Goal: Transaction & Acquisition: Purchase product/service

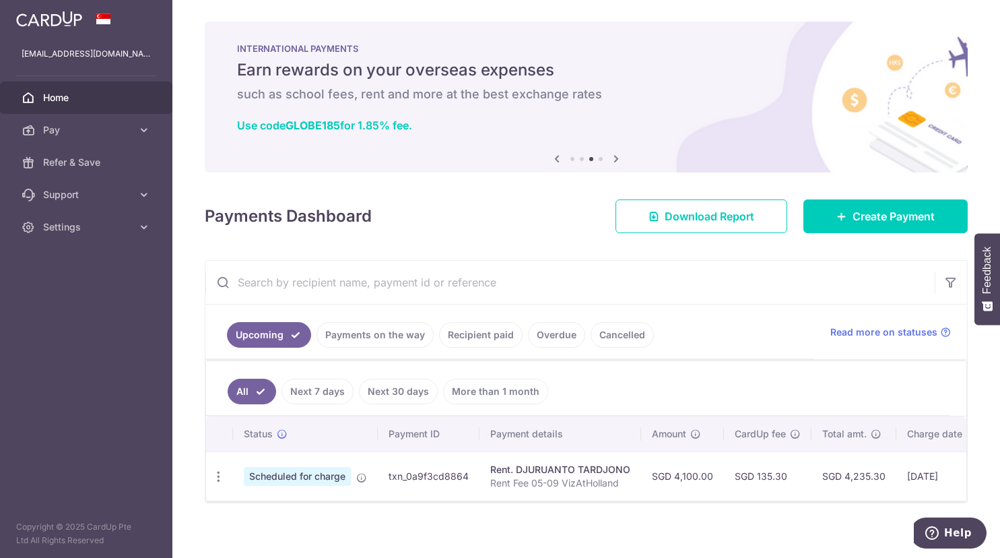
click at [387, 482] on td "txn_0a9f3cd8864" at bounding box center [429, 475] width 102 height 49
click at [222, 480] on icon "button" at bounding box center [219, 477] width 14 height 14
click at [265, 509] on span "Update payment" at bounding box center [291, 513] width 92 height 16
radio input "true"
type input "4,100.00"
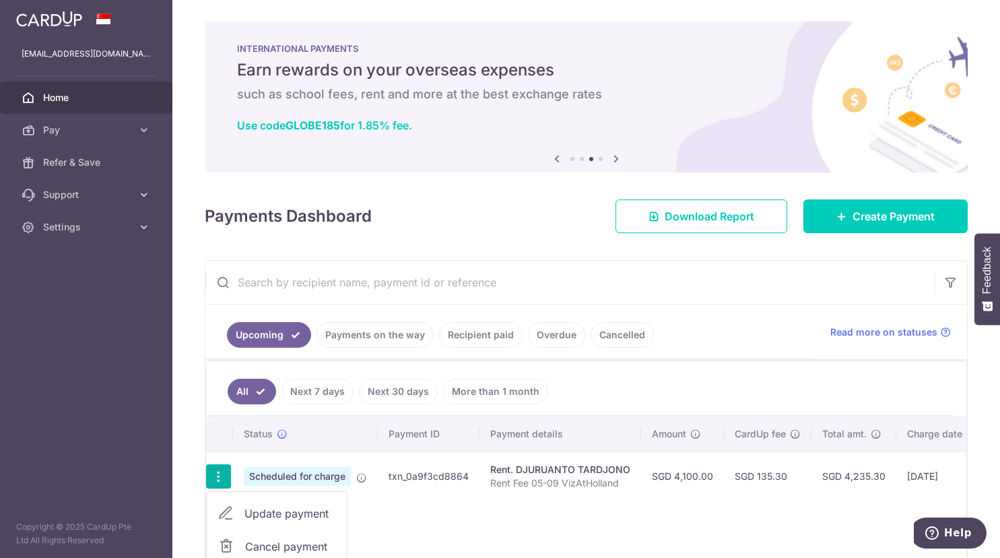
type input "04/09/2025"
type input "Rent Fee 05-09 VizAtHolland"
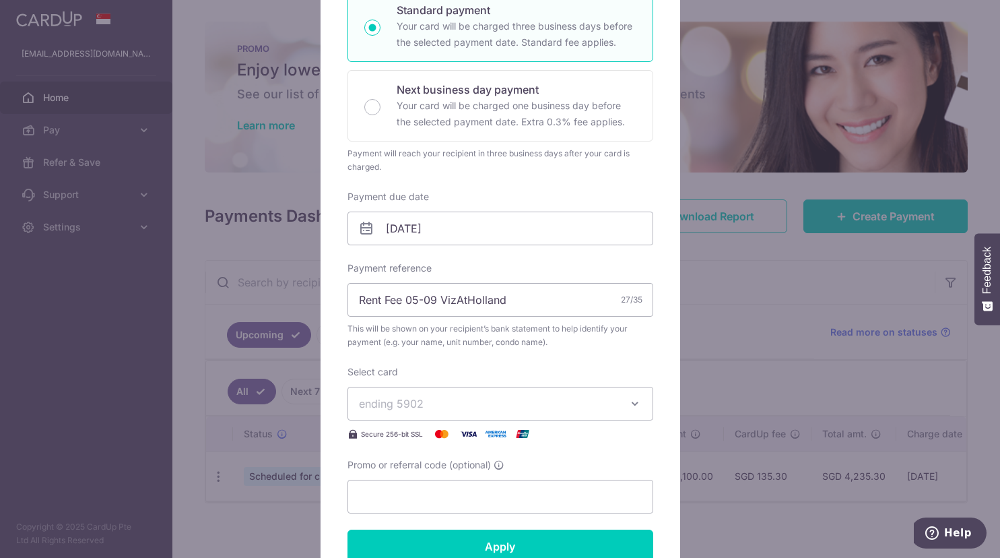
scroll to position [275, 0]
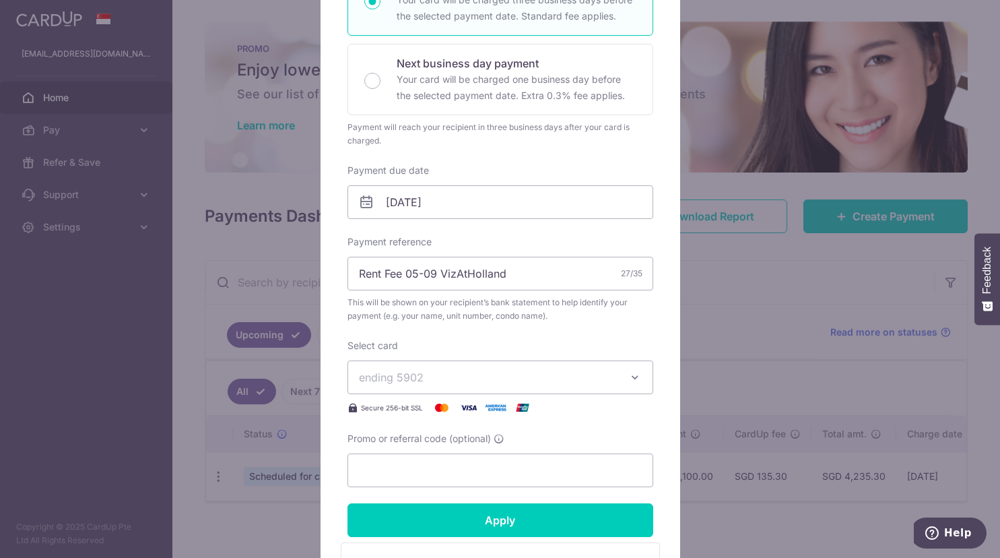
click at [622, 379] on button "ending 5902" at bounding box center [501, 377] width 306 height 34
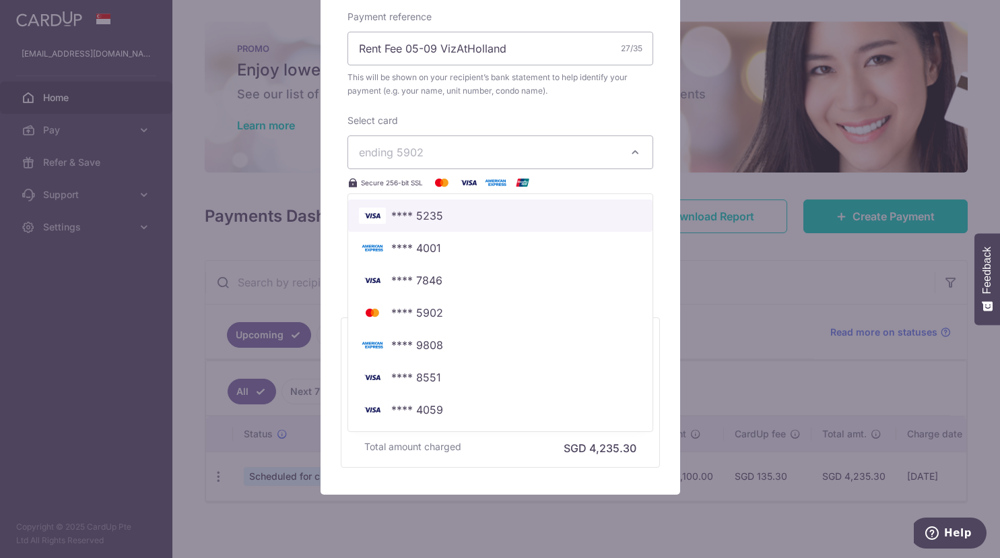
scroll to position [534, 0]
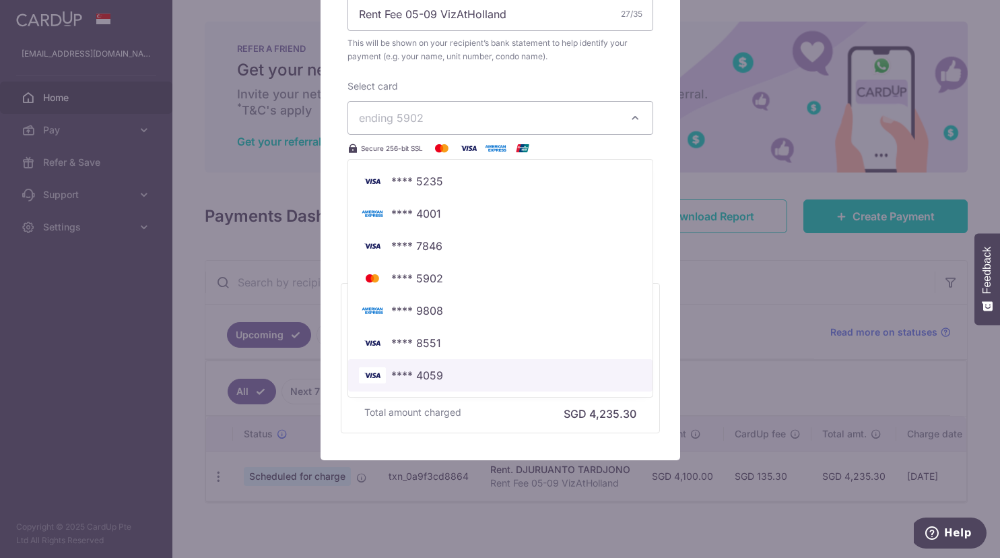
click at [470, 385] on link "**** 4059" at bounding box center [500, 375] width 305 height 32
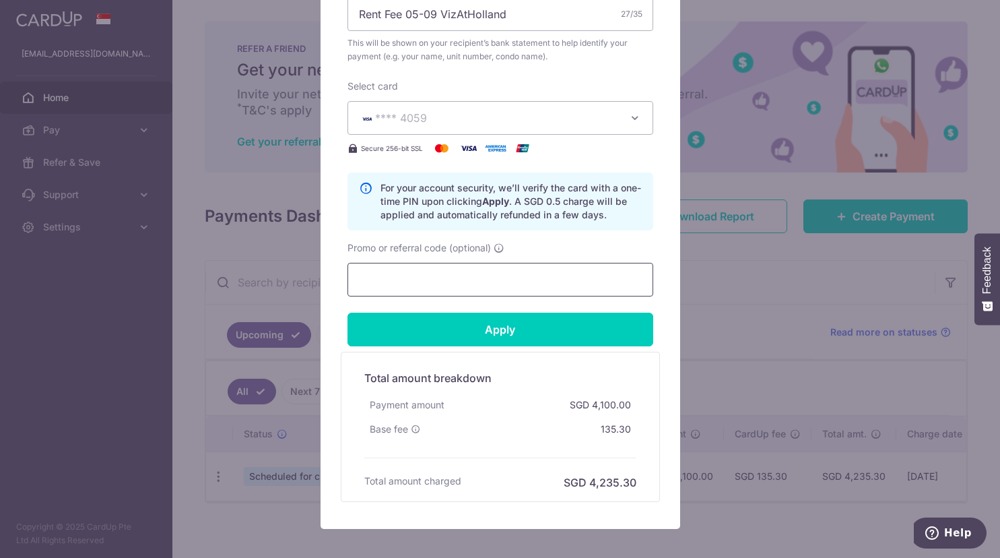
click at [543, 278] on input "Promo or referral code (optional)" at bounding box center [501, 280] width 306 height 34
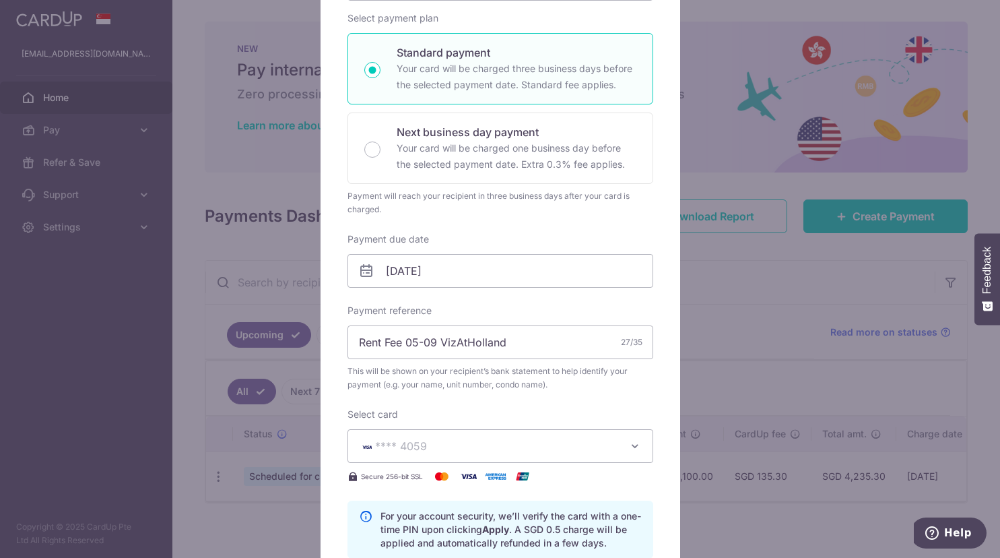
scroll to position [481, 0]
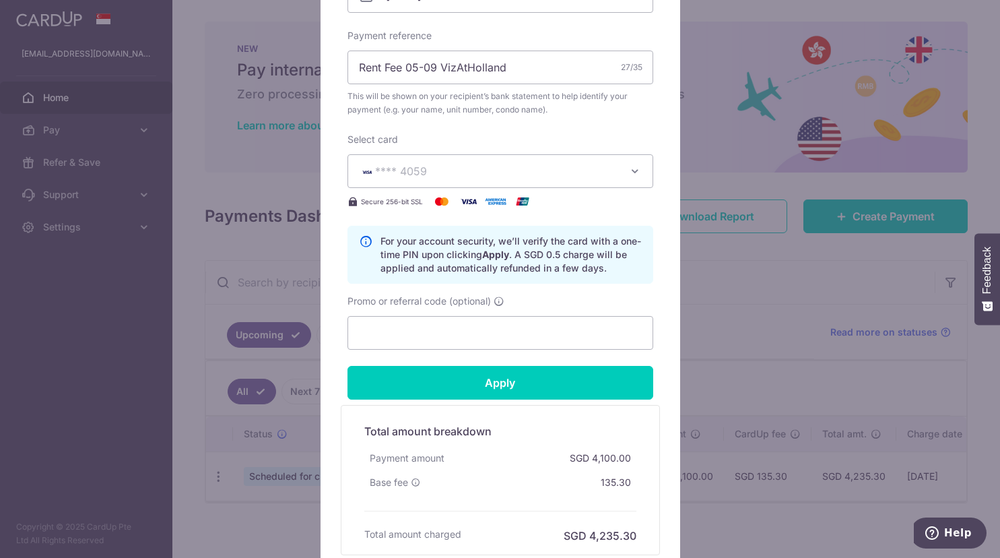
click at [582, 177] on span "**** 4059" at bounding box center [488, 171] width 259 height 16
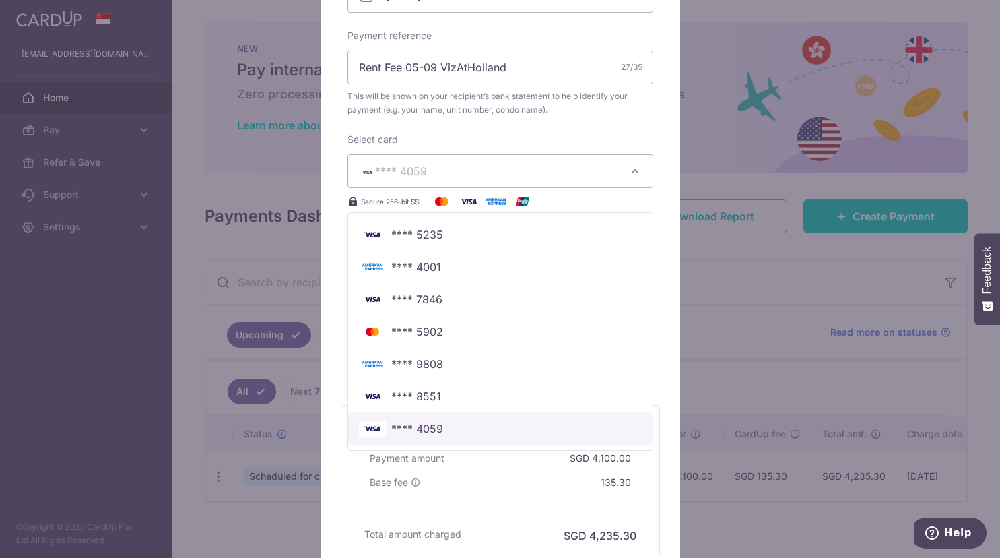
click at [453, 426] on span "**** 4059" at bounding box center [500, 428] width 283 height 16
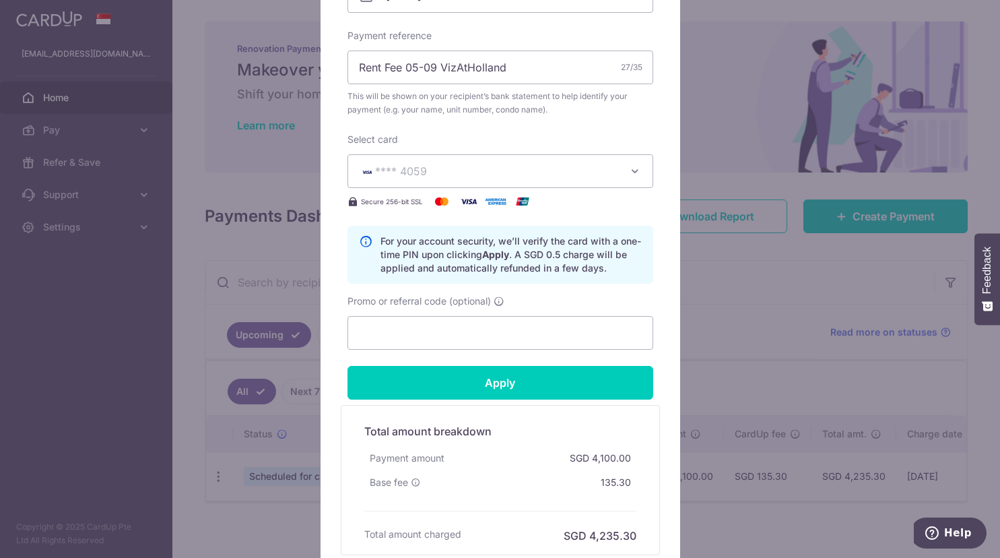
scroll to position [412, 0]
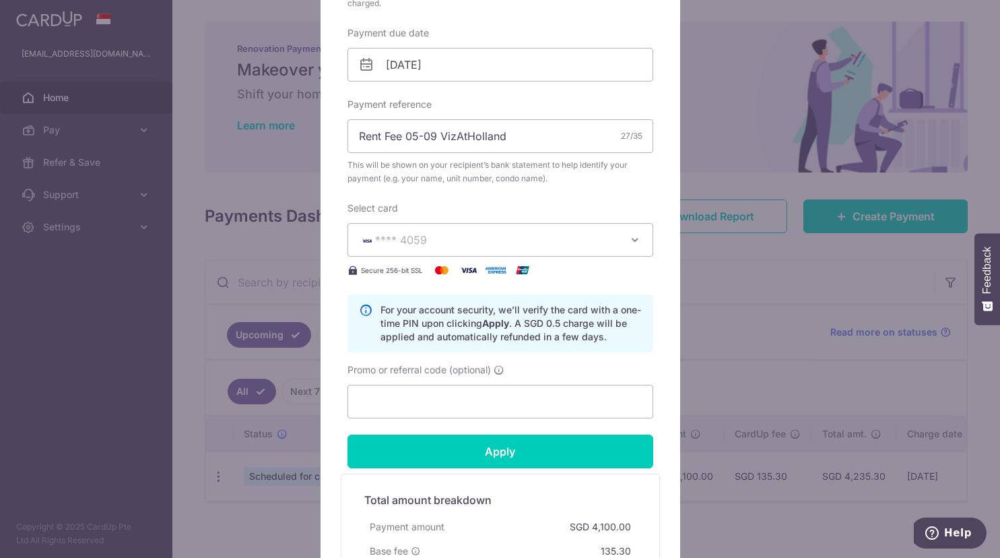
click at [562, 240] on span "**** 4059" at bounding box center [488, 240] width 259 height 16
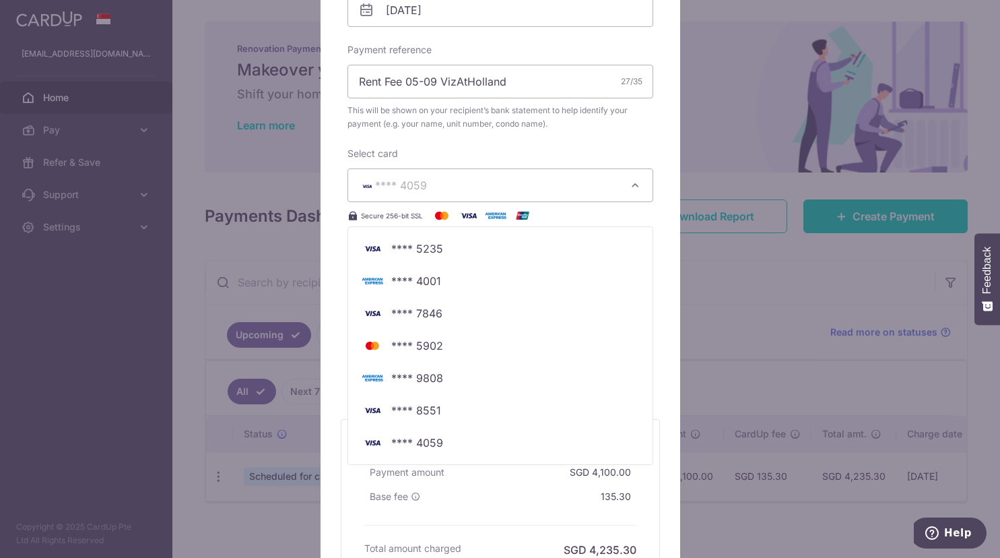
scroll to position [466, 0]
click at [430, 443] on span "**** 4059" at bounding box center [417, 444] width 52 height 16
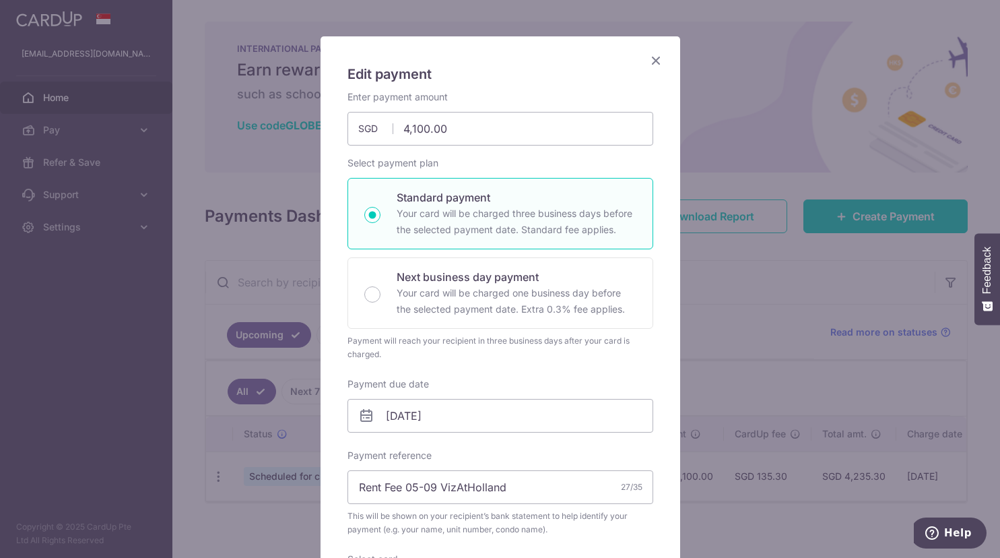
scroll to position [0, 0]
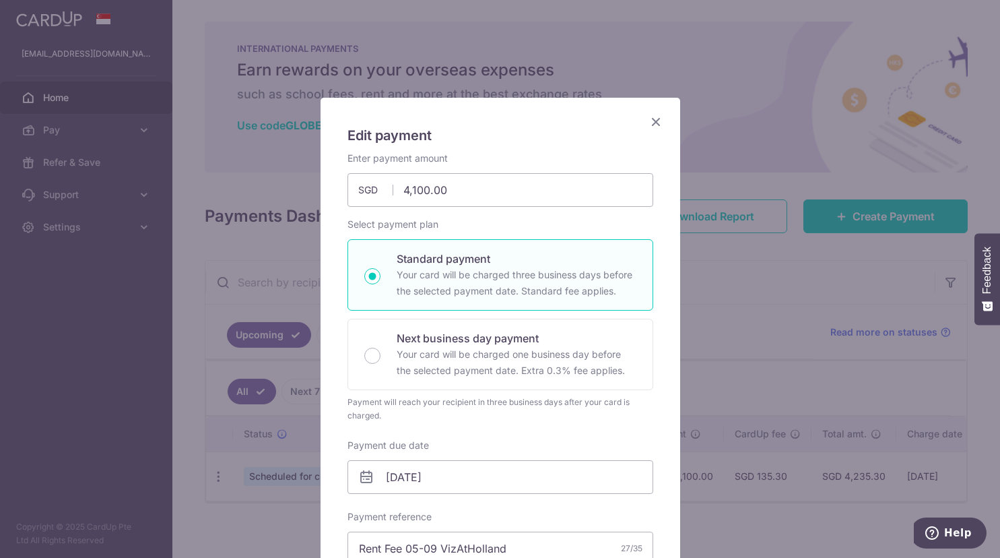
click at [660, 126] on icon "Close" at bounding box center [656, 121] width 16 height 17
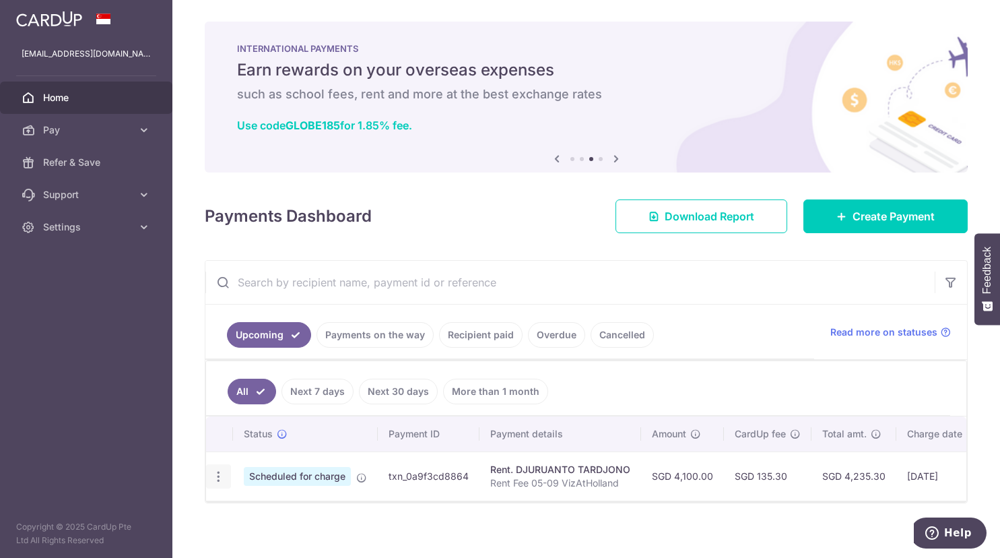
click at [224, 476] on icon "button" at bounding box center [219, 477] width 14 height 14
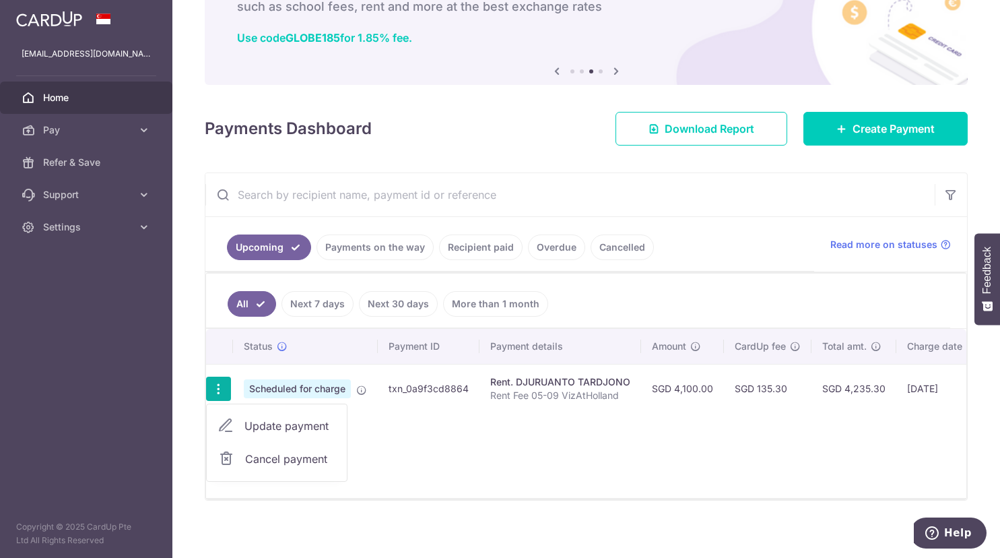
scroll to position [94, 0]
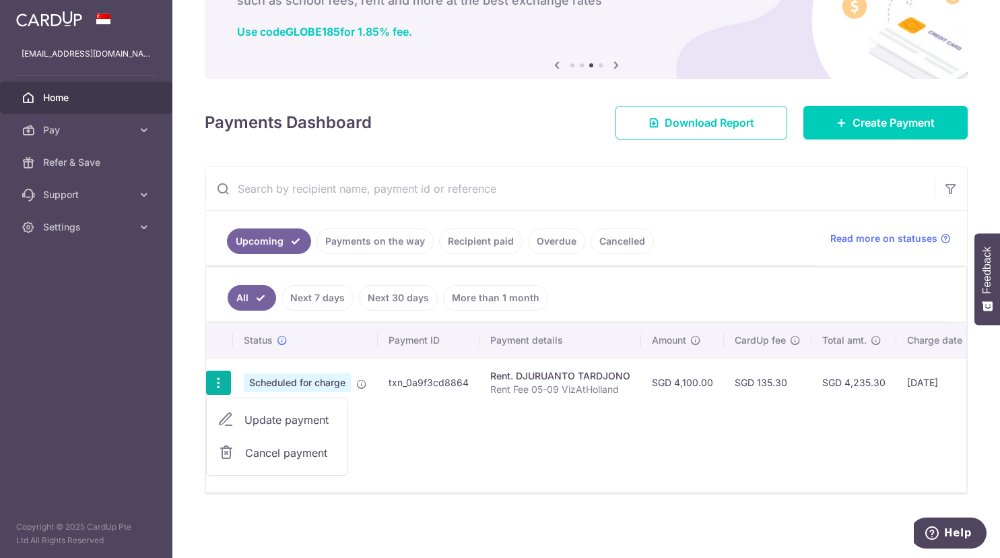
click at [292, 459] on span "Cancel payment" at bounding box center [290, 453] width 90 height 16
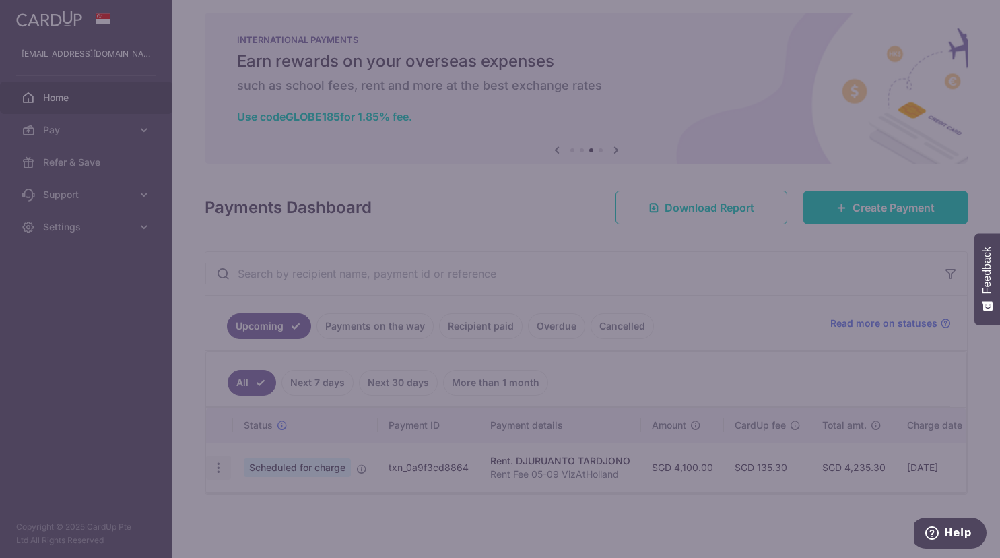
scroll to position [9, 0]
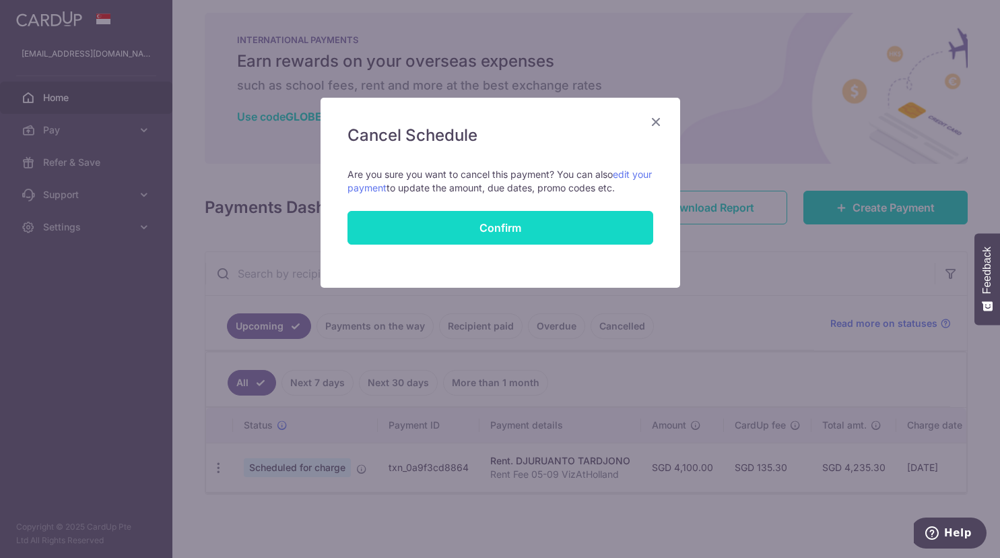
click at [494, 234] on button "Confirm" at bounding box center [501, 228] width 306 height 34
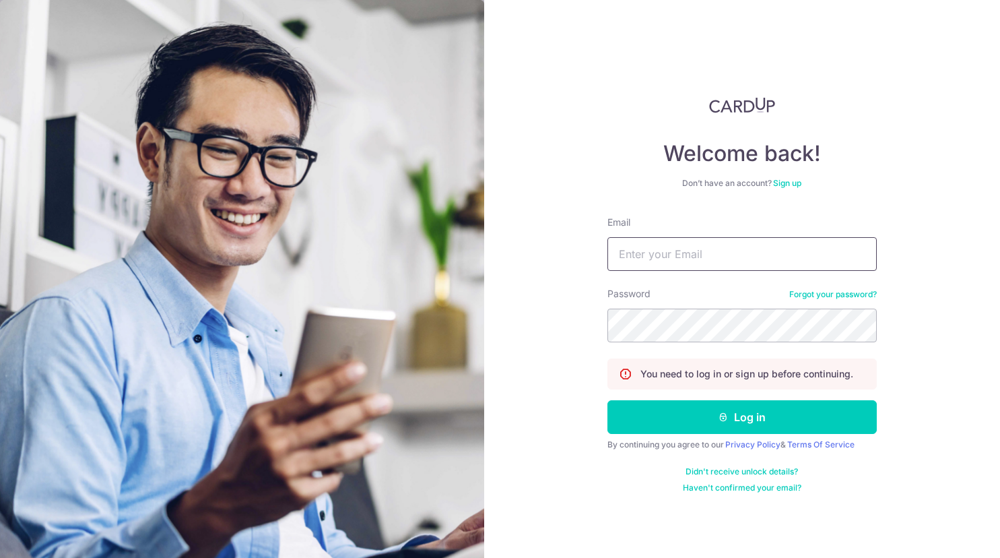
click at [695, 259] on input "Email" at bounding box center [742, 254] width 269 height 34
click at [696, 258] on input "Email" at bounding box center [742, 254] width 269 height 34
type input "[EMAIL_ADDRESS][DOMAIN_NAME]"
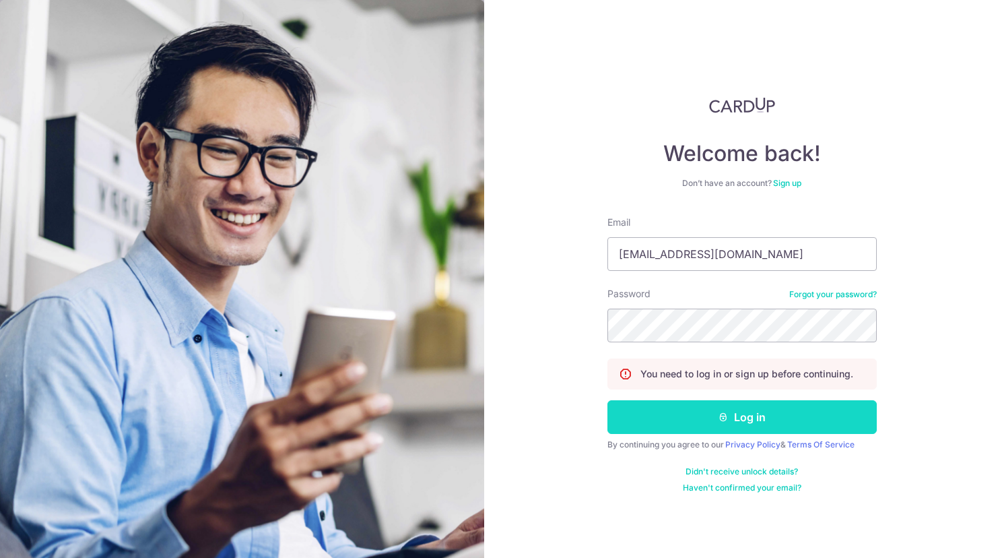
click at [657, 425] on button "Log in" at bounding box center [742, 417] width 269 height 34
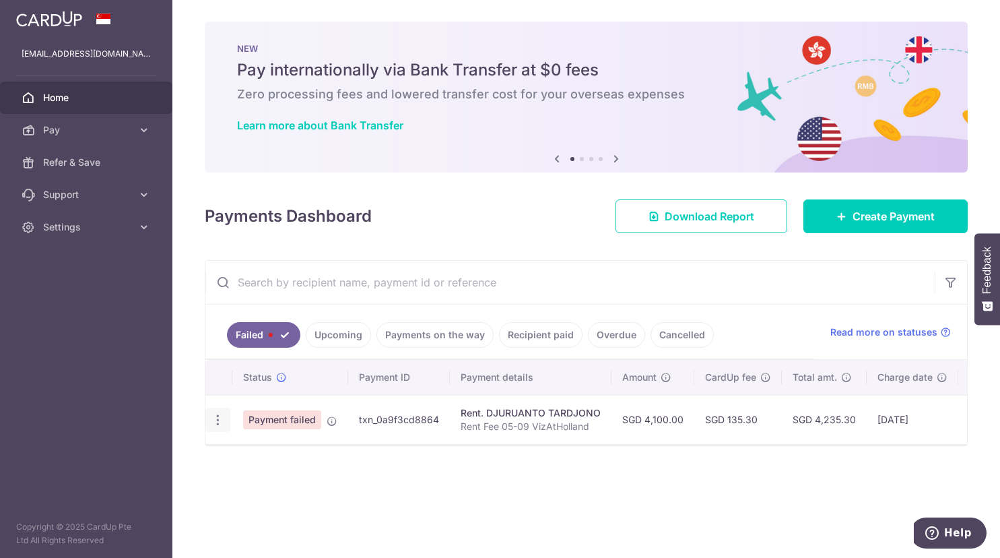
click at [220, 424] on icon "button" at bounding box center [218, 420] width 14 height 14
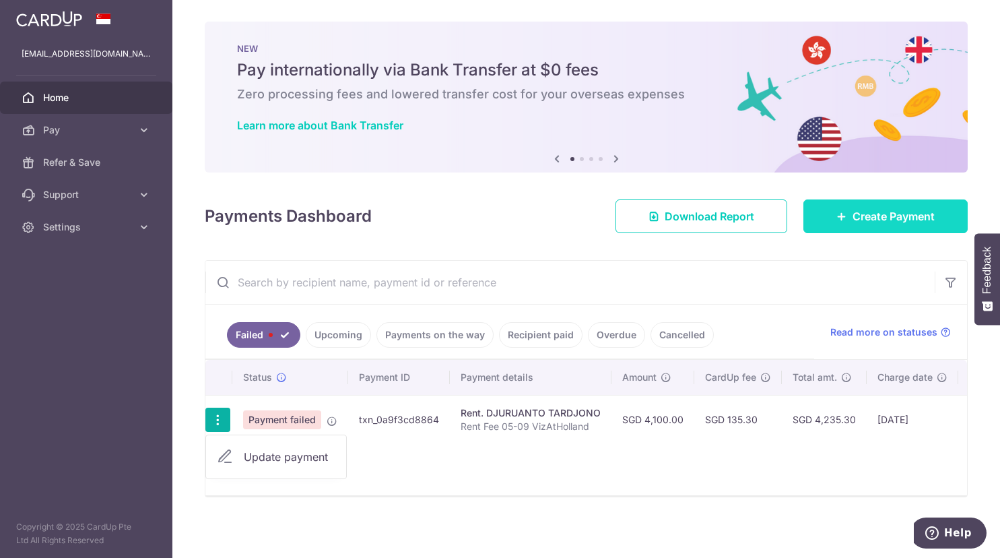
click at [839, 212] on icon at bounding box center [842, 216] width 11 height 11
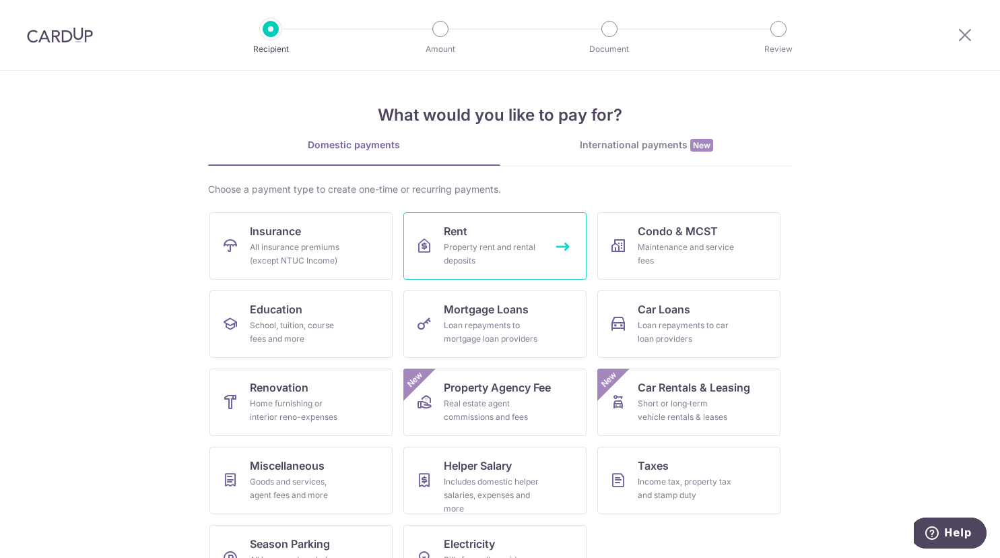
click at [496, 245] on div "Property rent and rental deposits" at bounding box center [492, 254] width 97 height 27
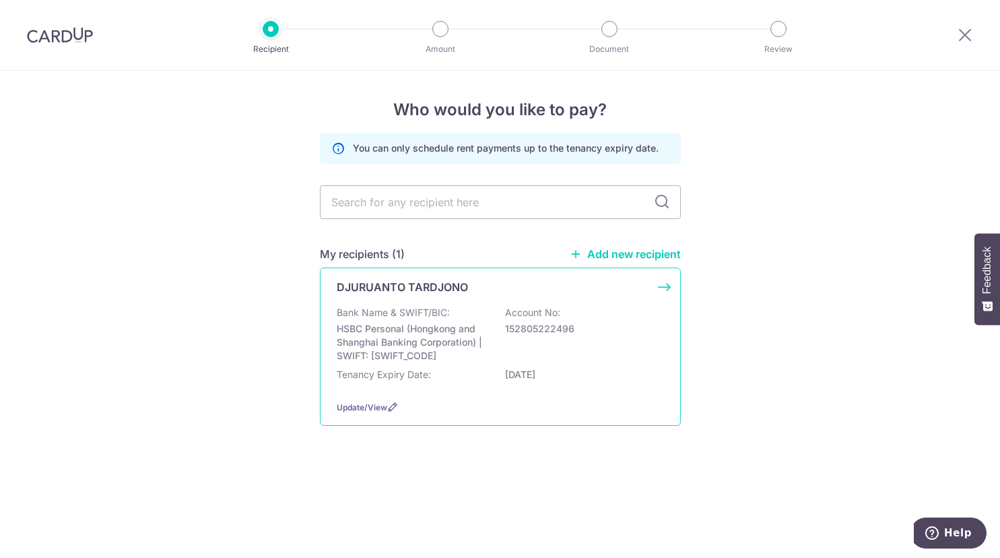
click at [503, 321] on div "Bank Name & SWIFT/BIC: HSBC Personal (Hongkong and Shanghai Banking Corporation…" at bounding box center [500, 334] width 327 height 57
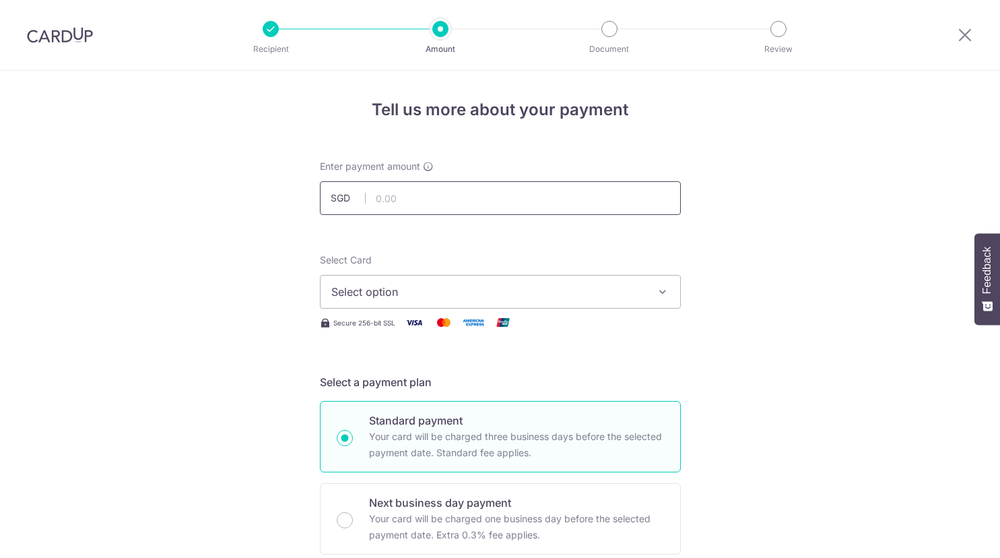
click at [482, 202] on input "text" at bounding box center [500, 198] width 361 height 34
type input "4,100.00"
click at [558, 278] on button "Select option" at bounding box center [500, 292] width 361 height 34
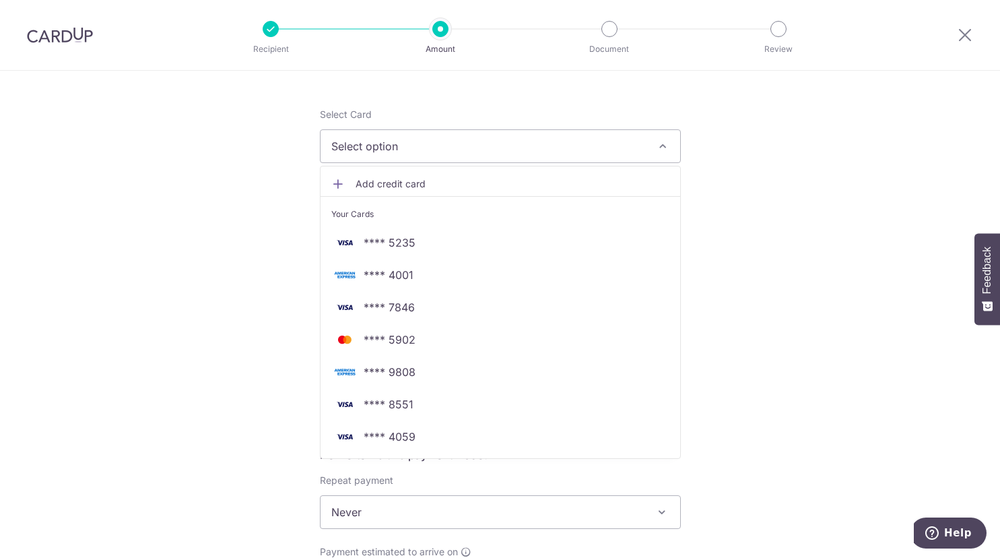
scroll to position [275, 0]
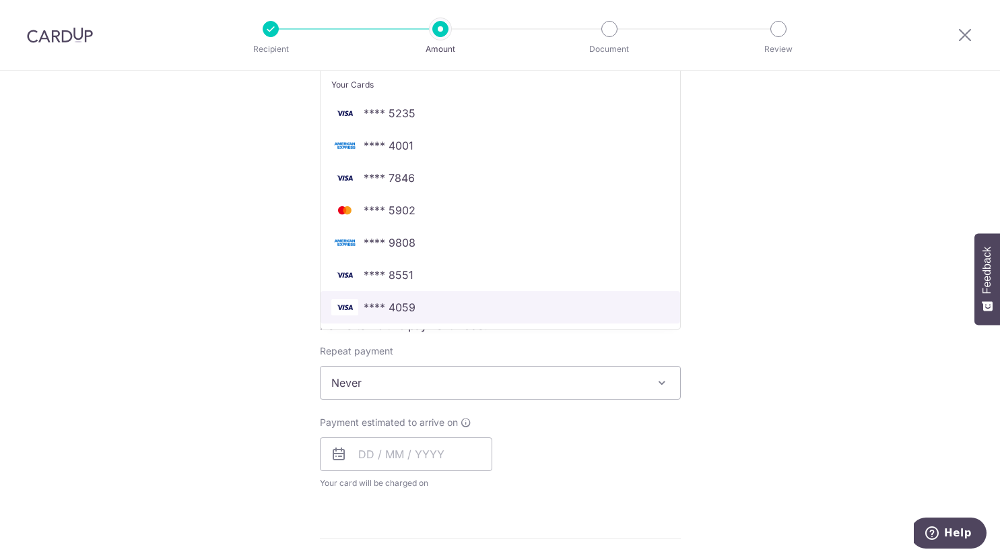
click at [435, 305] on span "**** 4059" at bounding box center [500, 307] width 338 height 16
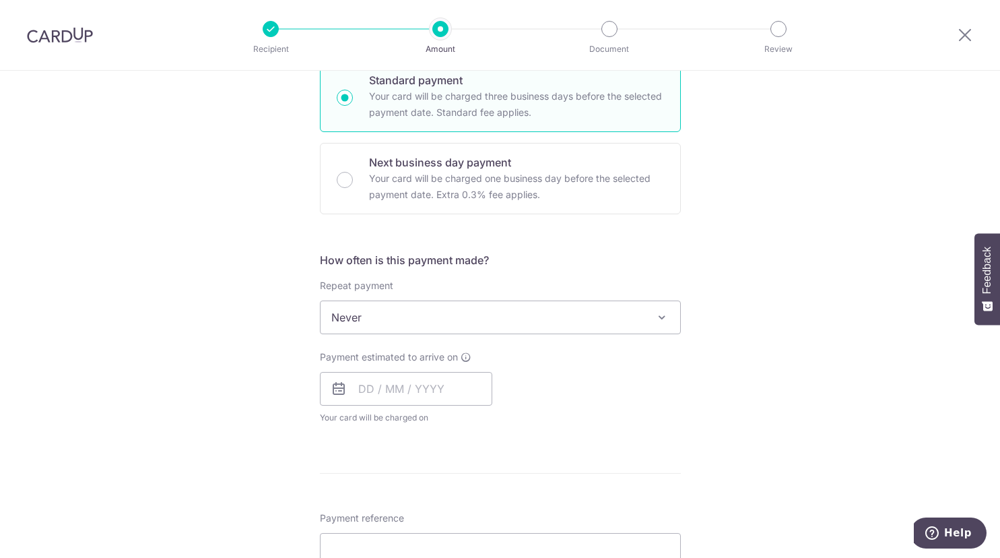
scroll to position [344, 0]
click at [569, 319] on span "Never" at bounding box center [501, 314] width 360 height 32
click at [408, 382] on input "text" at bounding box center [406, 386] width 172 height 34
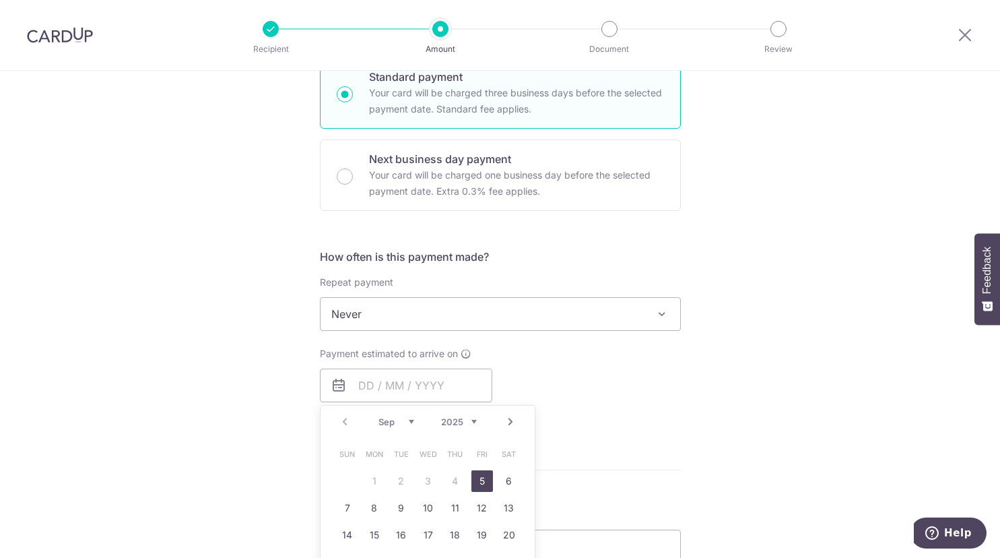
click at [482, 479] on link "5" at bounding box center [483, 481] width 22 height 22
type input "[DATE]"
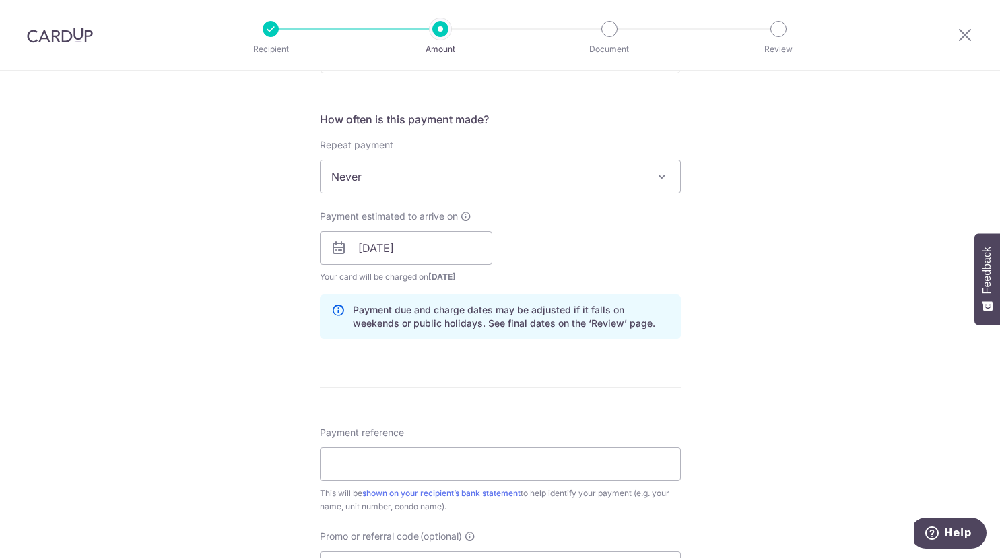
scroll to position [756, 0]
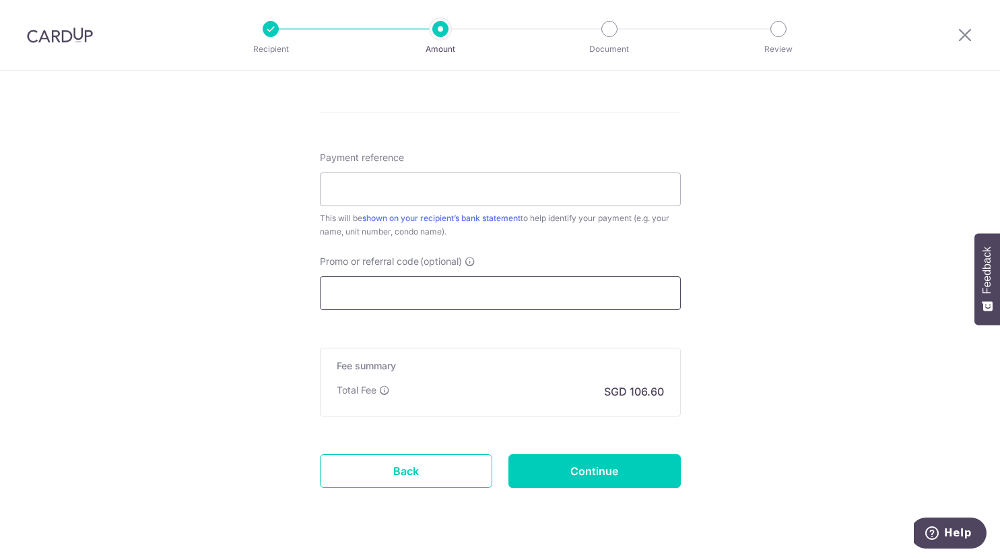
click at [494, 291] on input "Promo or referral code (optional)" at bounding box center [500, 293] width 361 height 34
click at [467, 190] on input "Payment reference" at bounding box center [500, 189] width 361 height 34
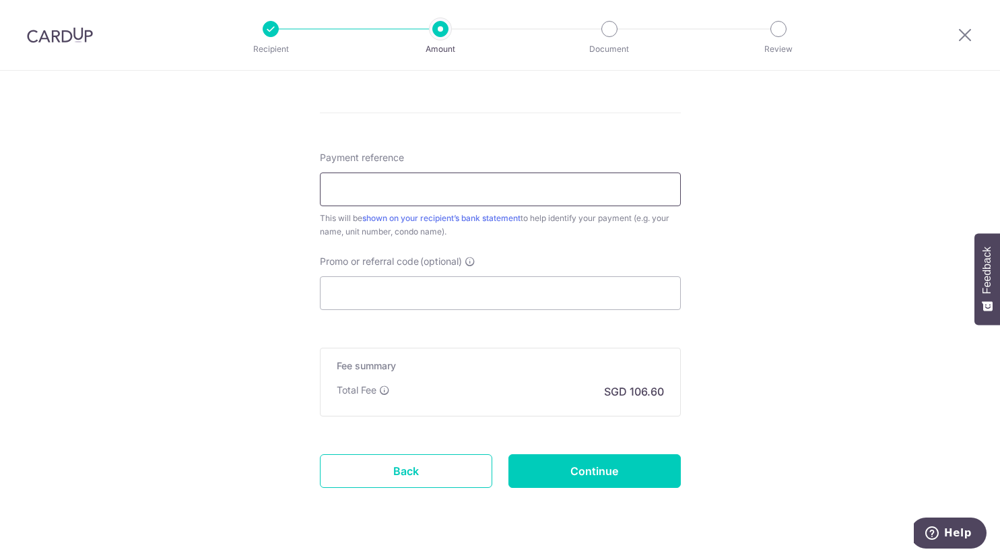
type input "#"
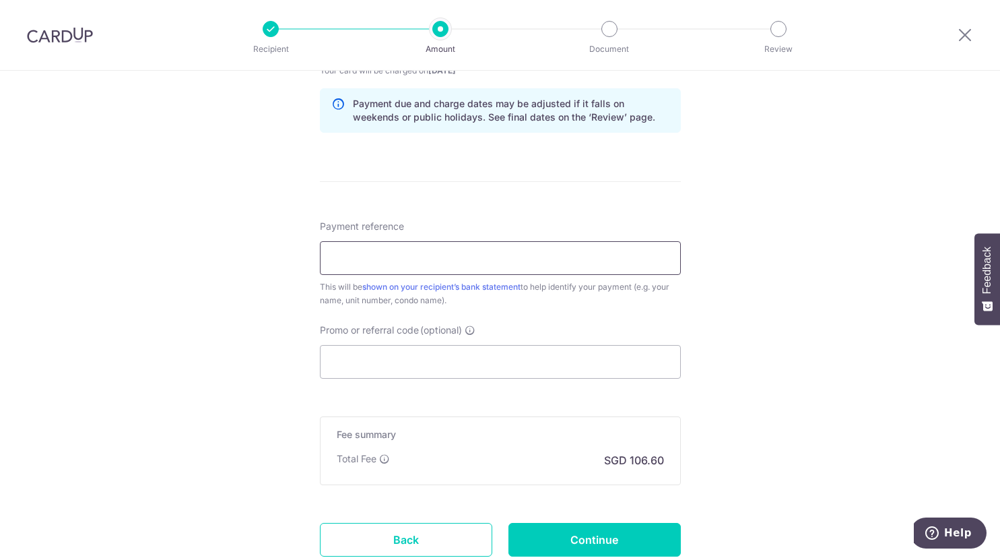
click at [465, 245] on input "Payment reference" at bounding box center [500, 258] width 361 height 34
type input "Rent Fee 05-09 VizAtHolland"
click at [443, 368] on input "Promo or referral code (optional)" at bounding box center [500, 362] width 361 height 34
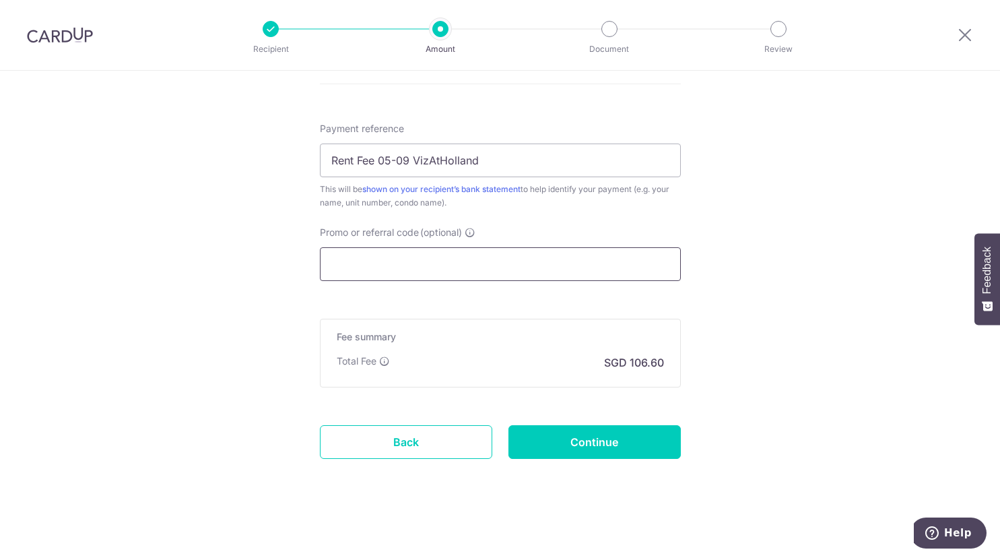
scroll to position [787, 0]
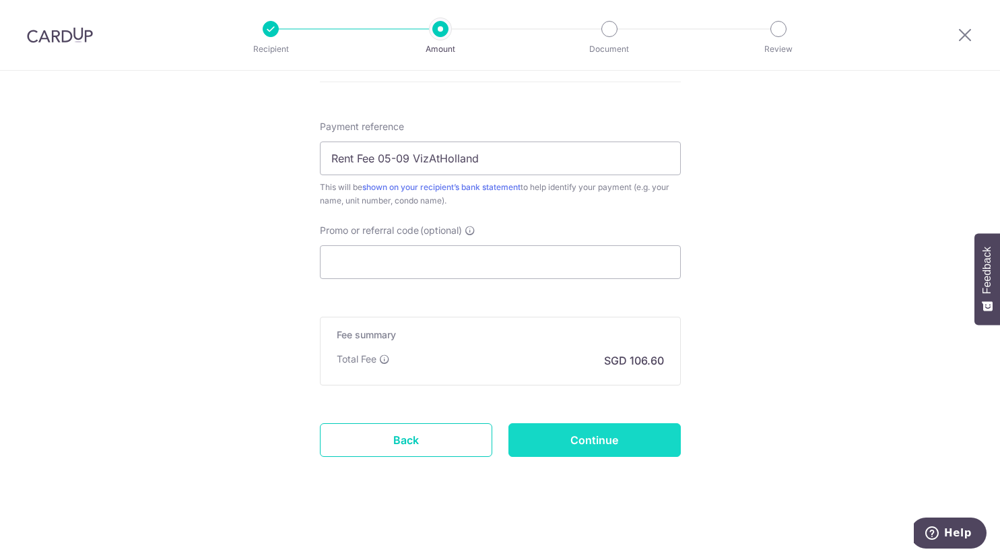
click at [594, 447] on input "Continue" at bounding box center [595, 440] width 172 height 34
type input "Create Schedule"
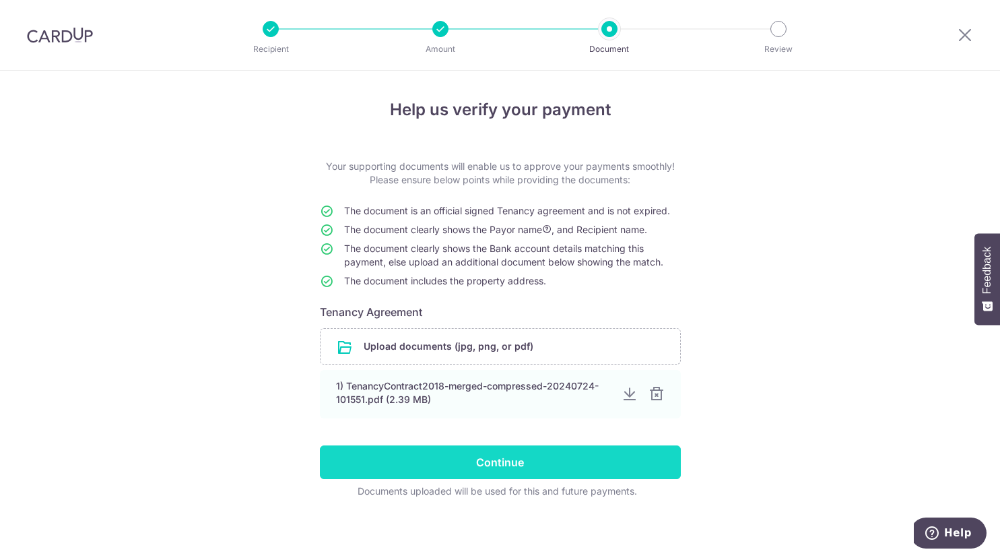
click at [637, 457] on input "Continue" at bounding box center [500, 462] width 361 height 34
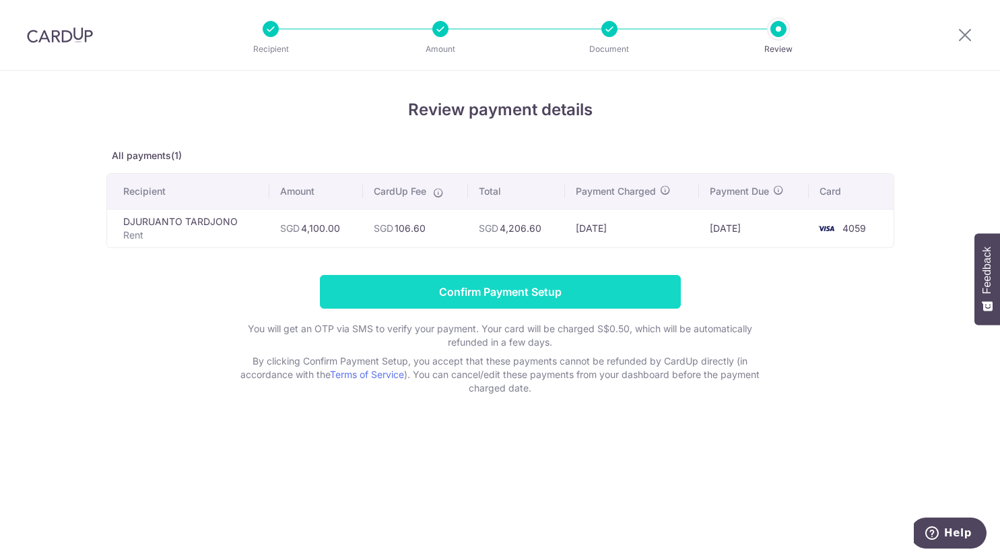
click at [579, 295] on input "Confirm Payment Setup" at bounding box center [500, 292] width 361 height 34
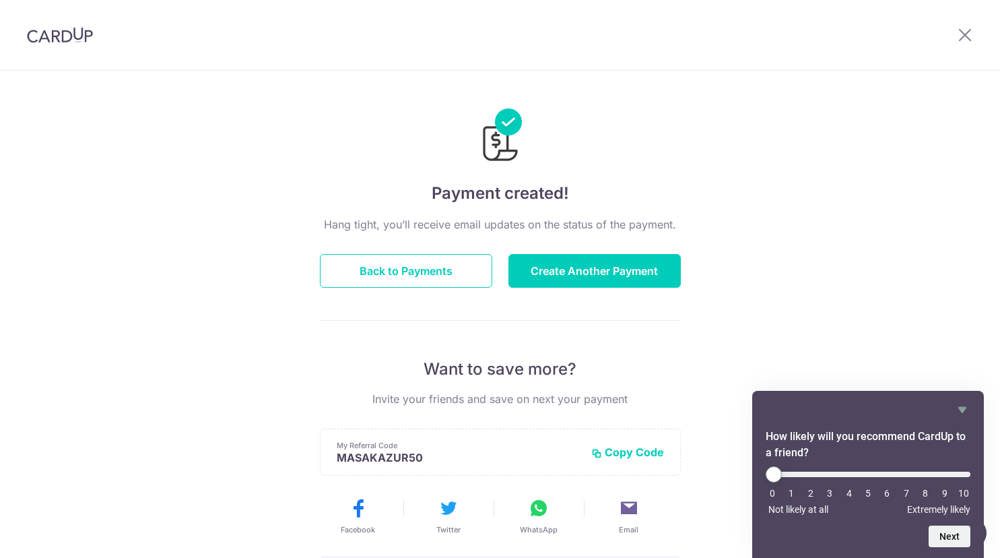
click at [44, 49] on div at bounding box center [60, 35] width 120 height 70
click at [55, 32] on img at bounding box center [60, 35] width 66 height 16
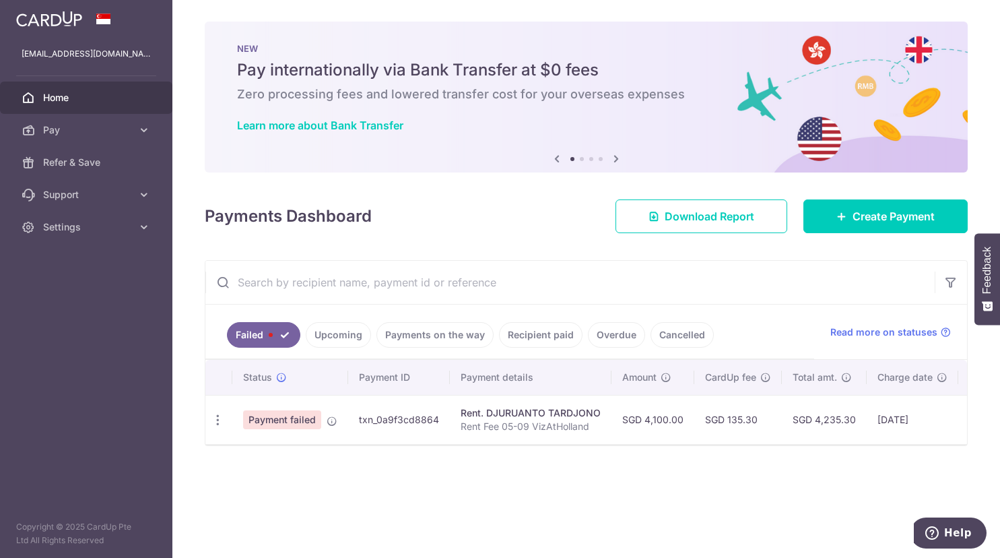
click at [342, 335] on link "Upcoming" at bounding box center [338, 335] width 65 height 26
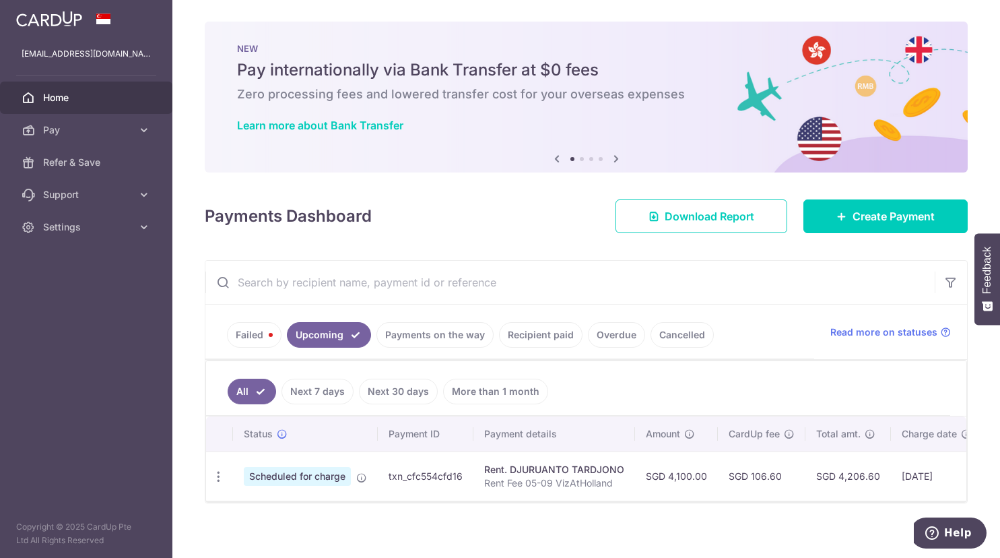
click at [243, 333] on link "Failed" at bounding box center [254, 335] width 55 height 26
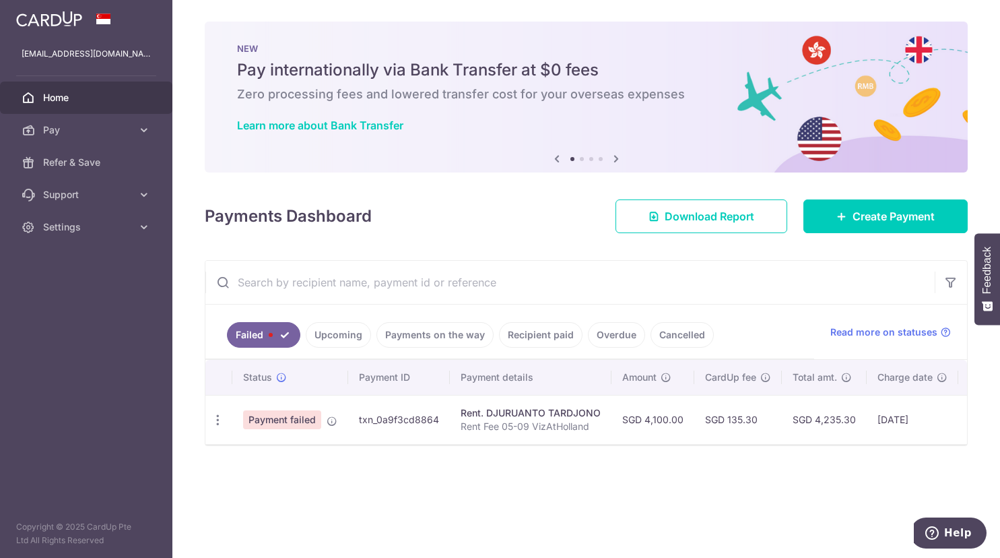
drag, startPoint x: 934, startPoint y: 418, endPoint x: 868, endPoint y: 410, distance: 67.3
click at [868, 410] on td "[DATE]" at bounding box center [913, 419] width 92 height 49
click at [967, 422] on td "[DATE]" at bounding box center [997, 419] width 77 height 49
click at [221, 424] on icon "button" at bounding box center [218, 420] width 14 height 14
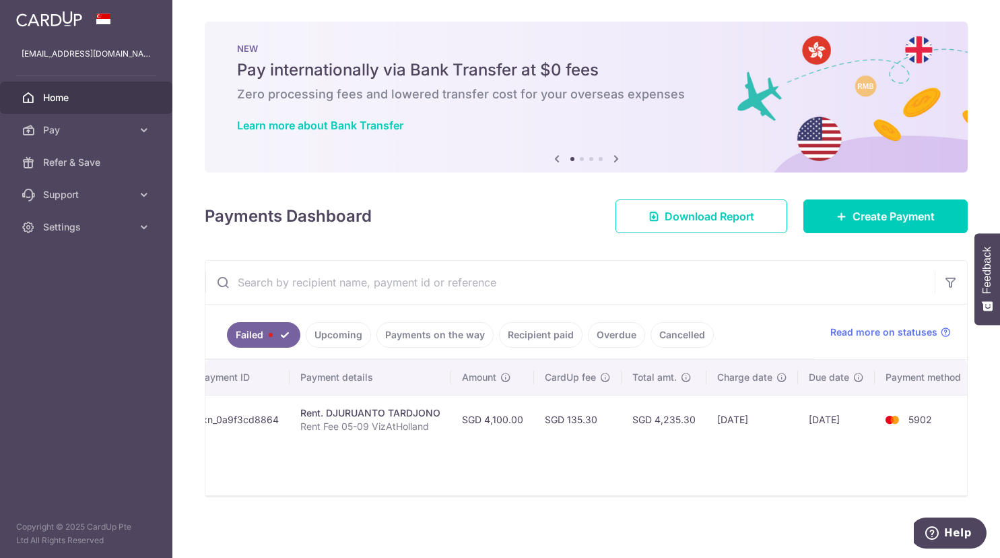
click at [649, 523] on div "× Pause Schedule Pause all future payments in this series Pause just this one p…" at bounding box center [586, 279] width 828 height 558
